Goal: Navigation & Orientation: Understand site structure

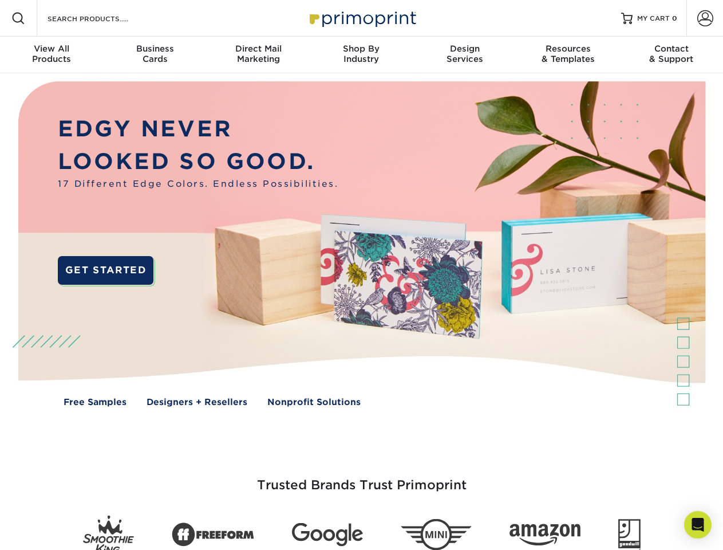
click at [361, 275] on img at bounding box center [361, 252] width 716 height 358
click at [18, 18] on span at bounding box center [18, 18] width 14 height 14
click at [705, 18] on span at bounding box center [705, 18] width 16 height 16
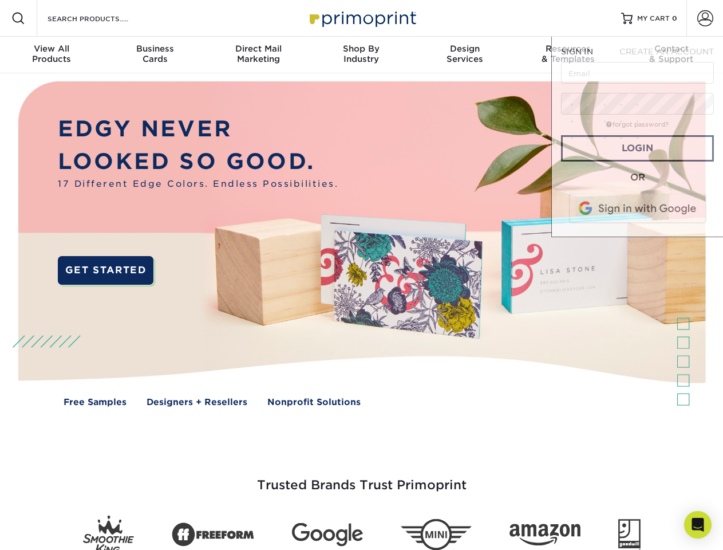
click at [52, 55] on div "View All Products" at bounding box center [51, 54] width 103 height 21
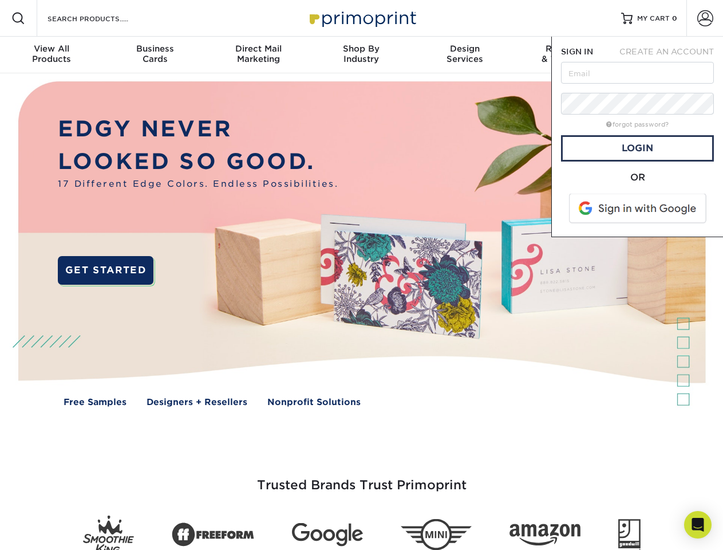
click at [155, 55] on div "Business Cards" at bounding box center [154, 54] width 103 height 21
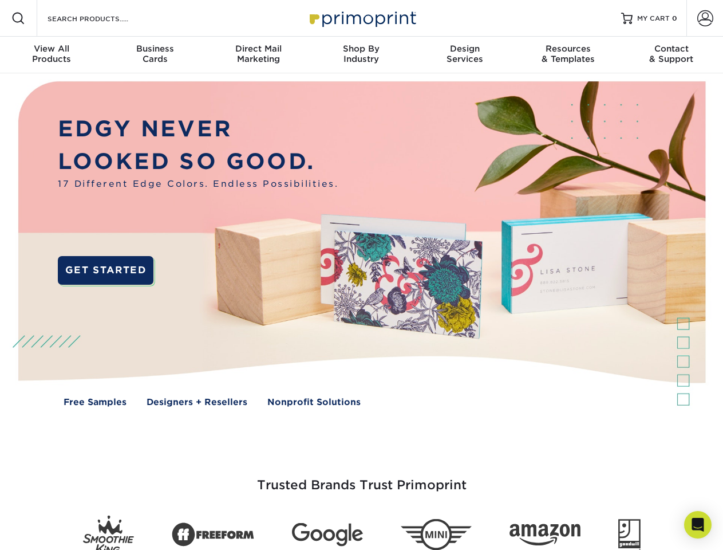
click at [258, 55] on div "Direct Mail Marketing" at bounding box center [258, 54] width 103 height 21
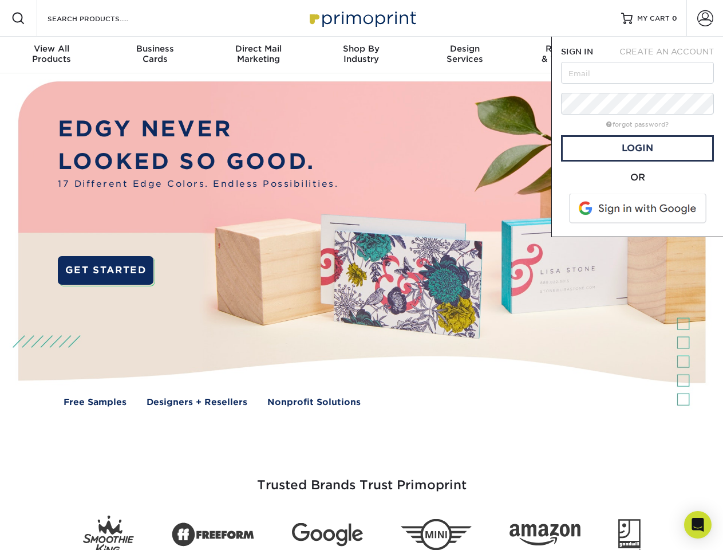
click at [361, 55] on div "Shop By Industry" at bounding box center [361, 54] width 103 height 21
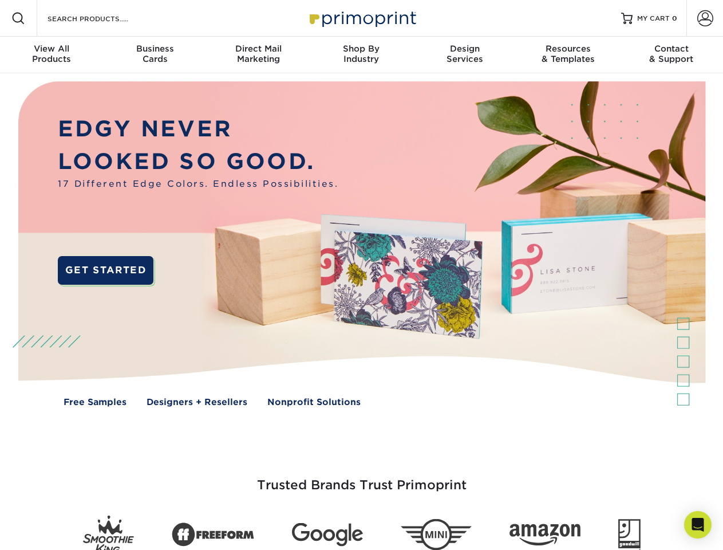
click at [465, 55] on div "Design Services" at bounding box center [464, 54] width 103 height 21
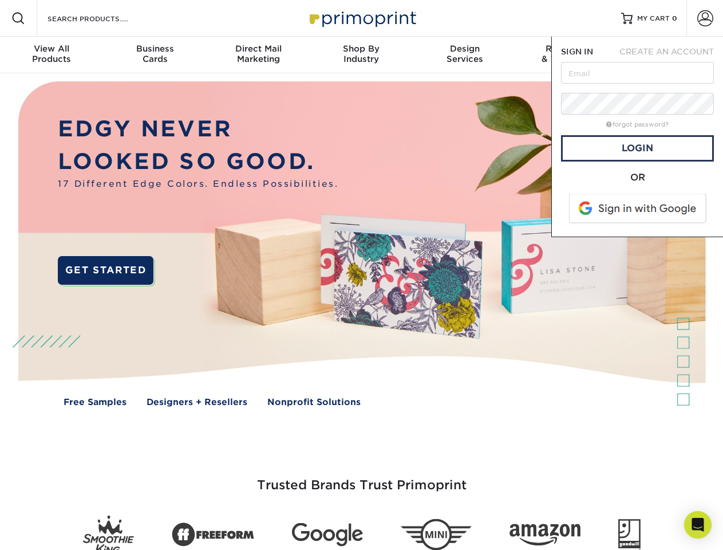
click at [568, 55] on span "SIGN IN" at bounding box center [577, 51] width 32 height 9
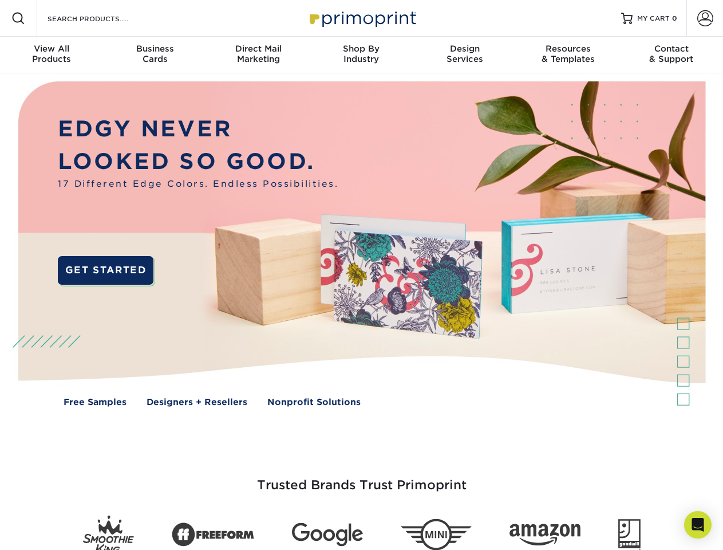
click at [672, 55] on div "Contact & Support" at bounding box center [671, 54] width 103 height 21
